Goal: Information Seeking & Learning: Learn about a topic

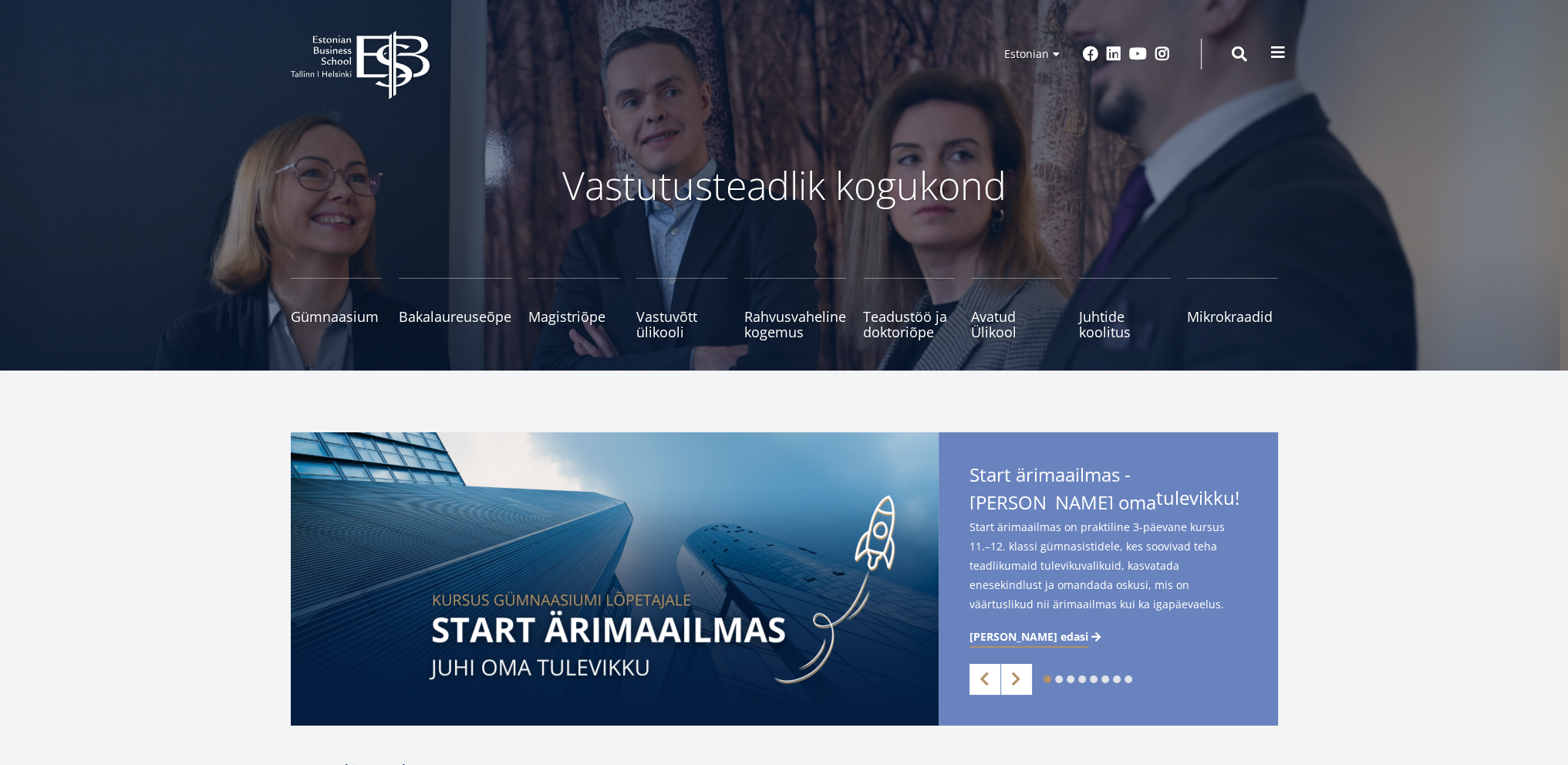
click at [1274, 51] on span at bounding box center [1278, 52] width 16 height 16
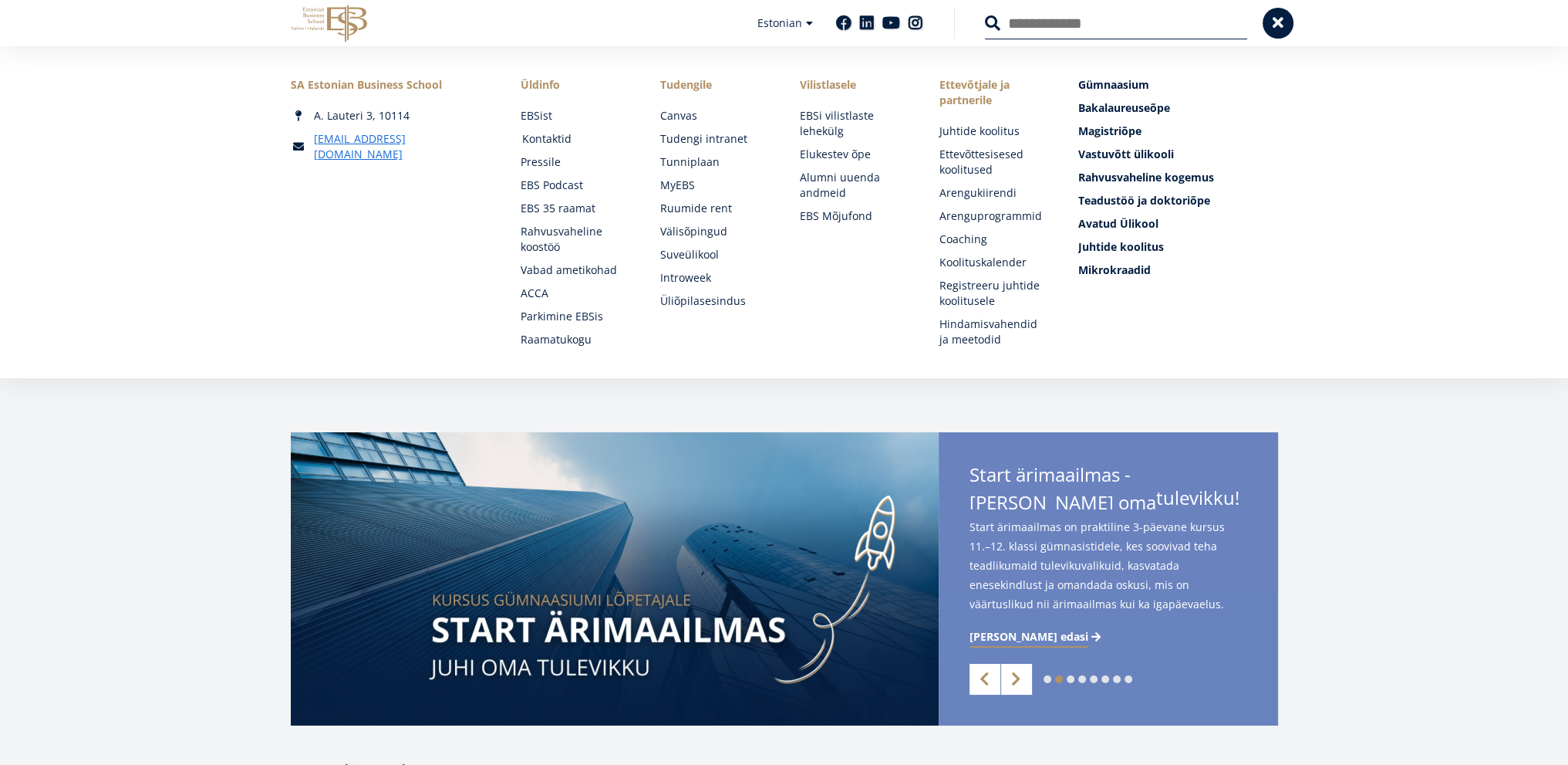
click at [561, 138] on link "Kontaktid" at bounding box center [576, 139] width 109 height 16
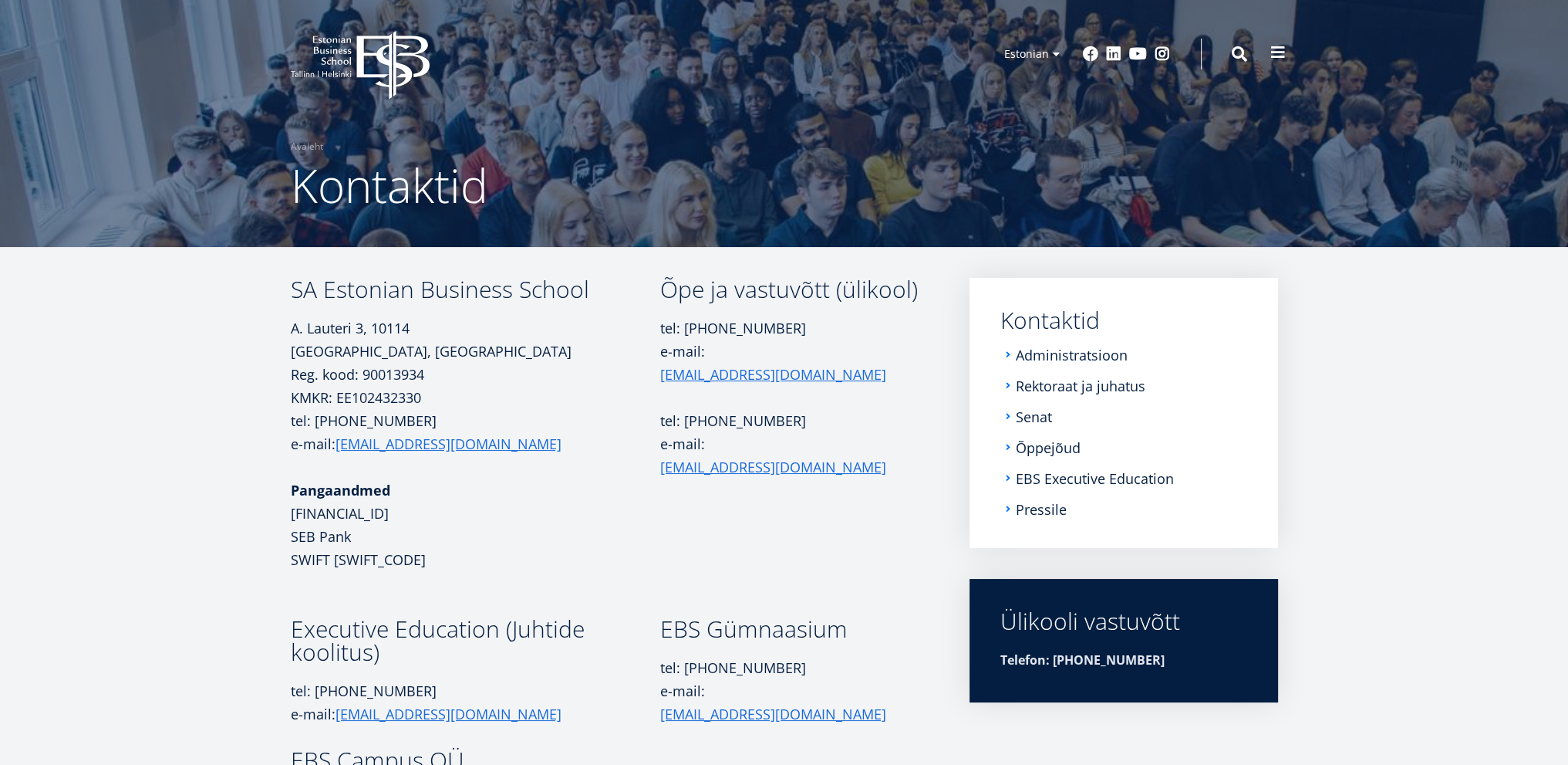
click at [1277, 55] on span at bounding box center [1278, 52] width 16 height 16
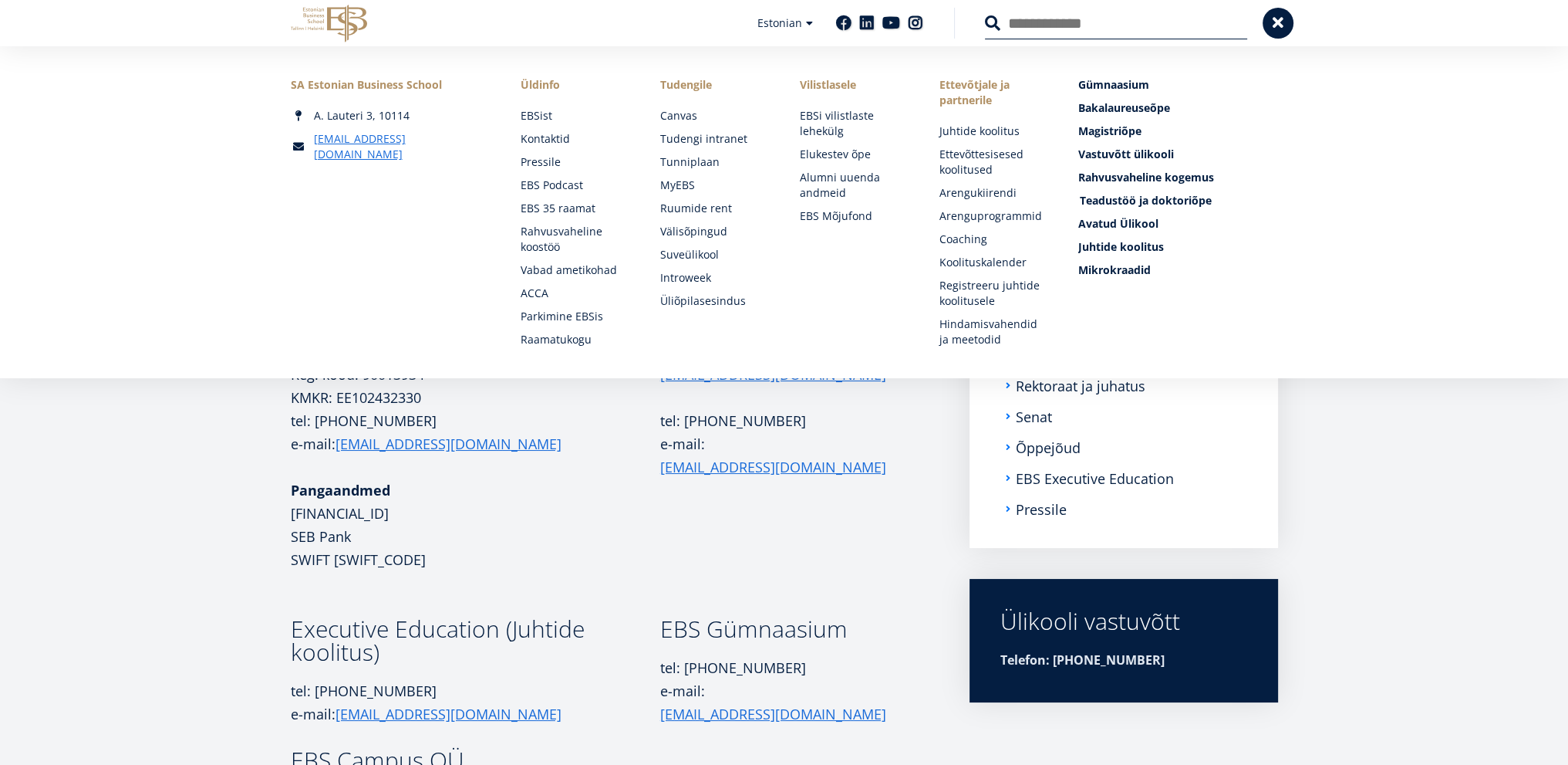
click at [1098, 202] on span "Teadustöö ja doktoriõpe Tutvu" at bounding box center [1146, 199] width 132 height 15
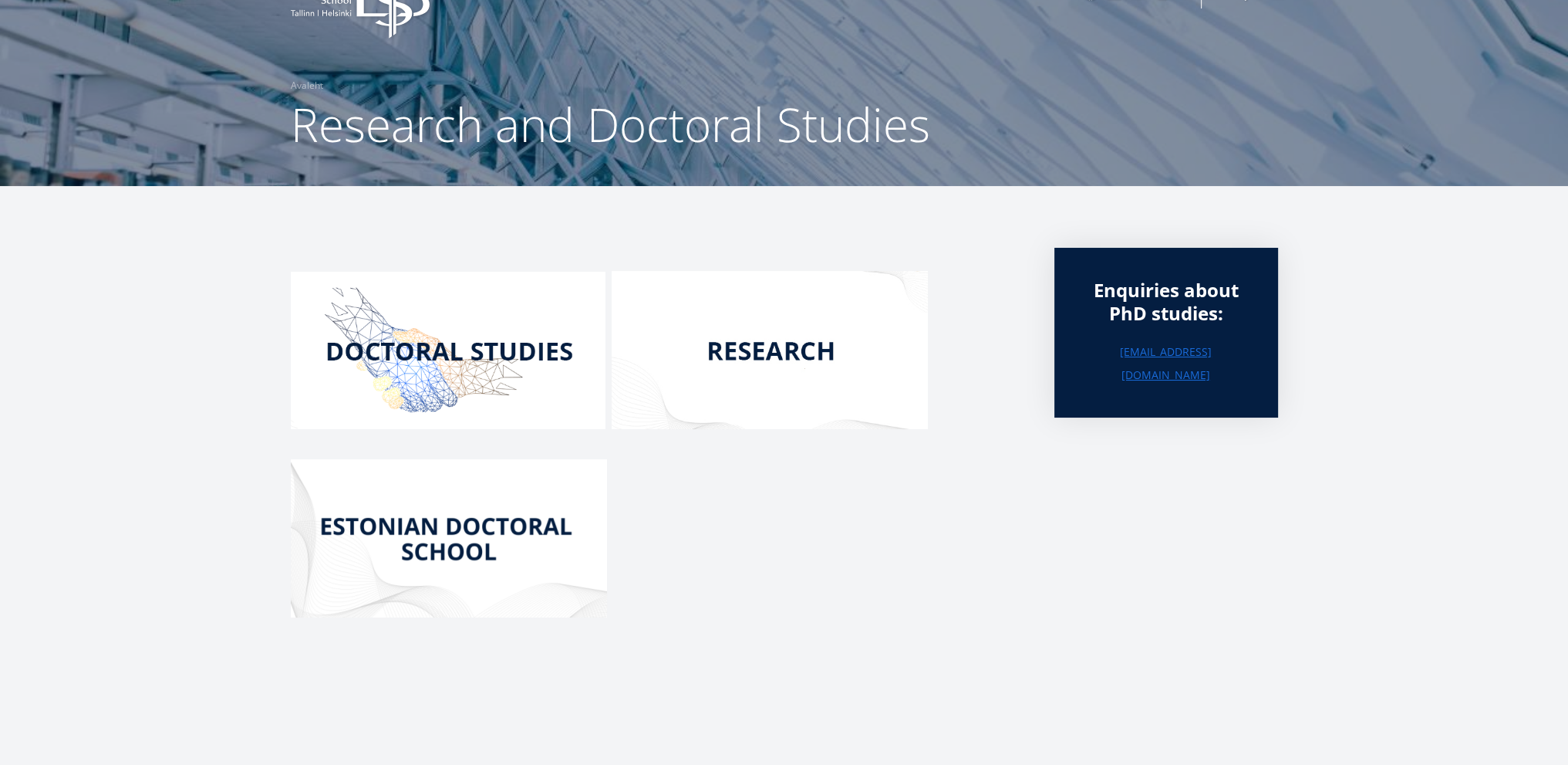
scroll to position [154, 0]
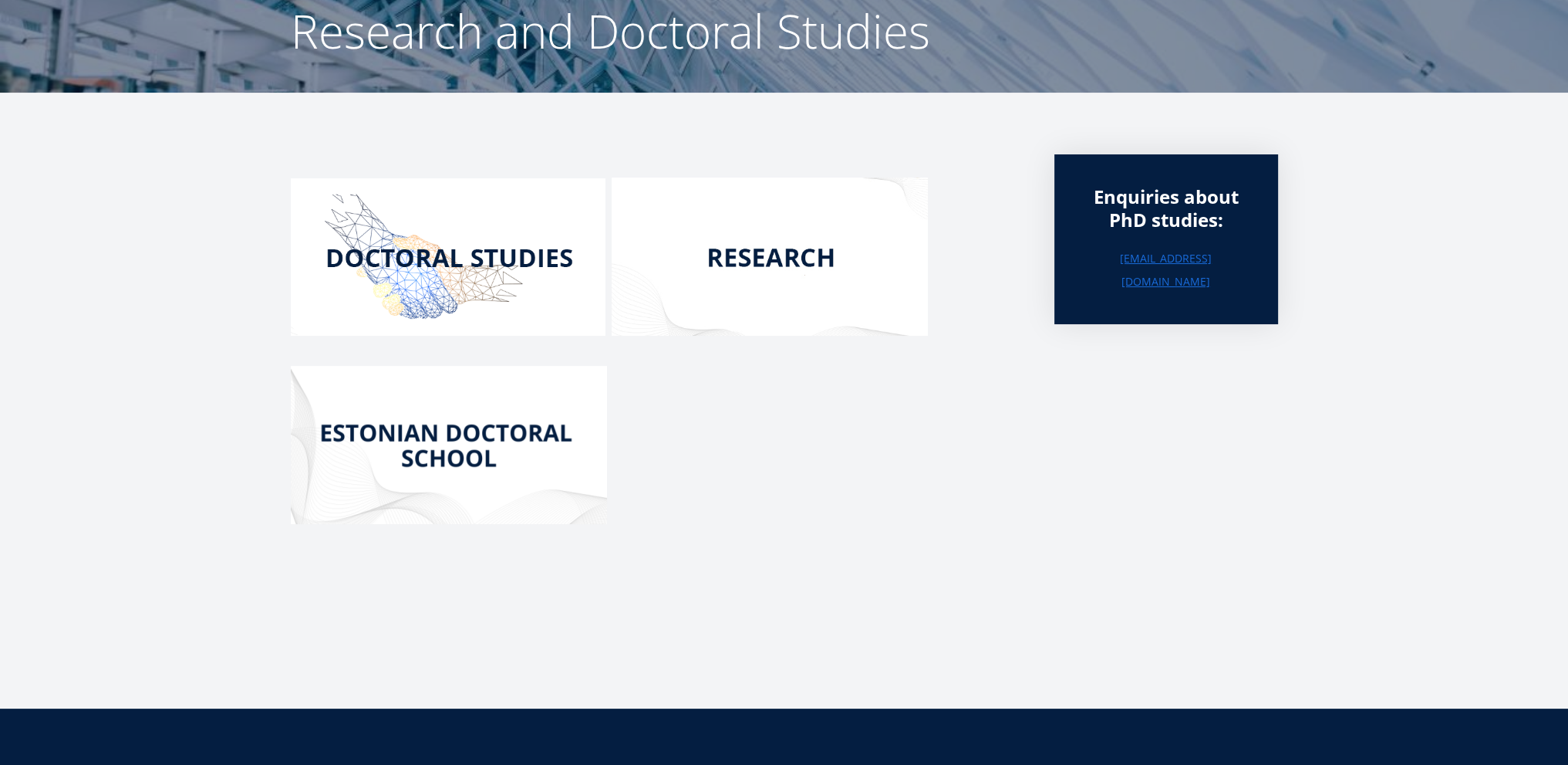
click at [749, 248] on img at bounding box center [770, 257] width 316 height 158
